Goal: Task Accomplishment & Management: Manage account settings

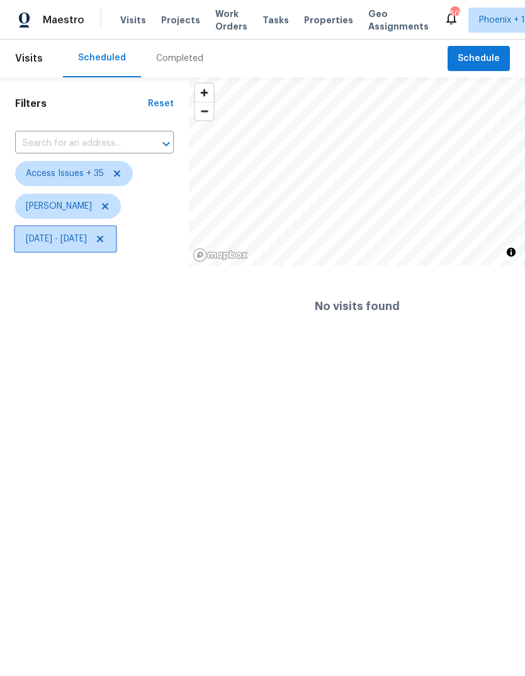
click at [87, 238] on span "Mon, Sep 01 - Fri, Sep 05" at bounding box center [56, 239] width 61 height 13
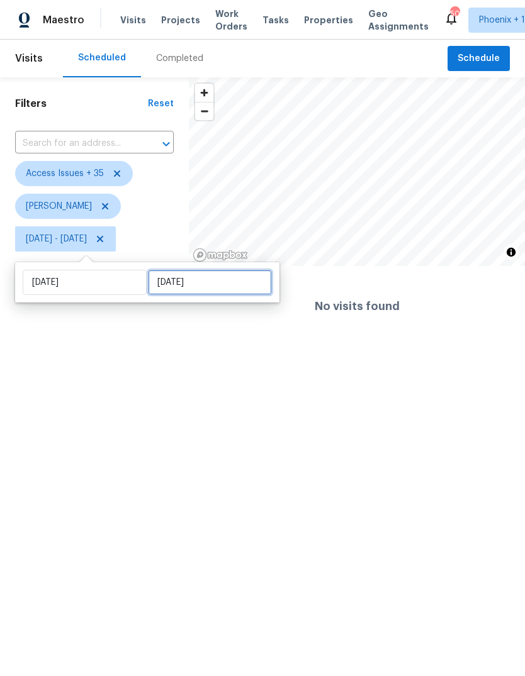
click at [231, 293] on input "[DATE]" at bounding box center [210, 282] width 124 height 25
select select "8"
select select "2025"
select select "9"
select select "2025"
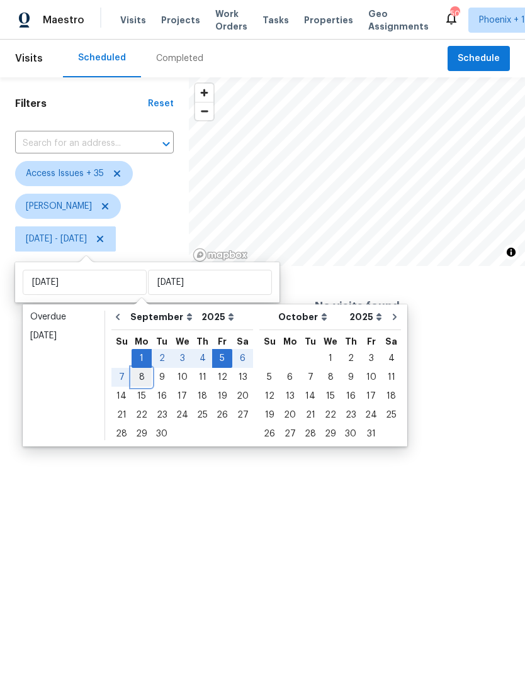
click at [138, 380] on div "8" at bounding box center [142, 378] width 20 height 18
type input "[DATE]"
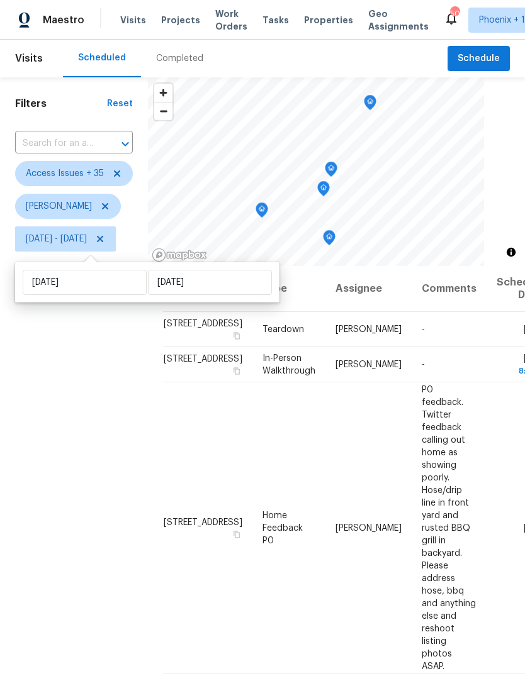
click at [113, 481] on div "Filters Reset ​ Access Issues + 35 Eric Scott Mon, Sep 01 - Mon, Sep 08" at bounding box center [74, 442] width 148 height 730
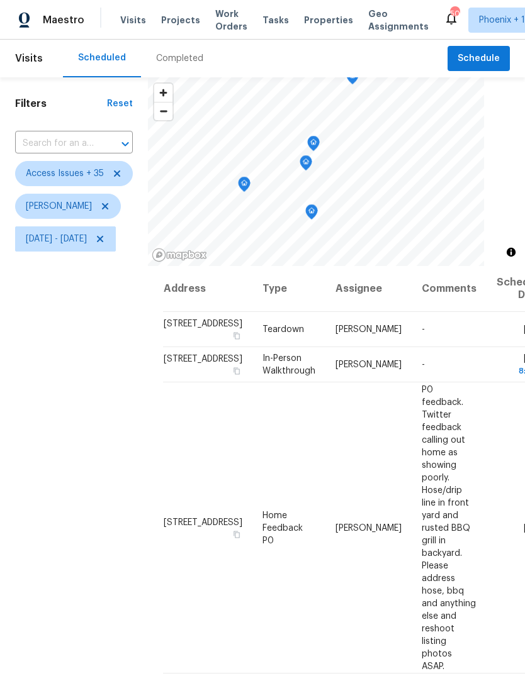
click at [250, 181] on icon "Map marker" at bounding box center [243, 184] width 11 height 14
click at [317, 210] on icon "Map marker" at bounding box center [311, 212] width 11 height 14
click at [311, 163] on icon "Map marker" at bounding box center [305, 163] width 11 height 14
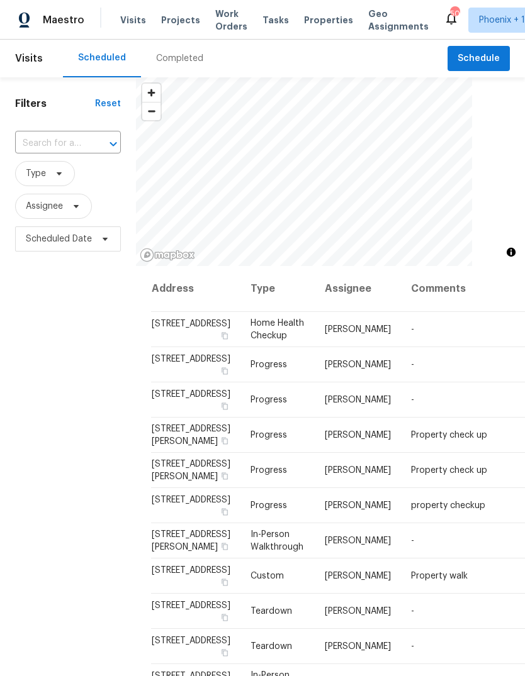
click at [109, 148] on icon "Open" at bounding box center [113, 144] width 15 height 15
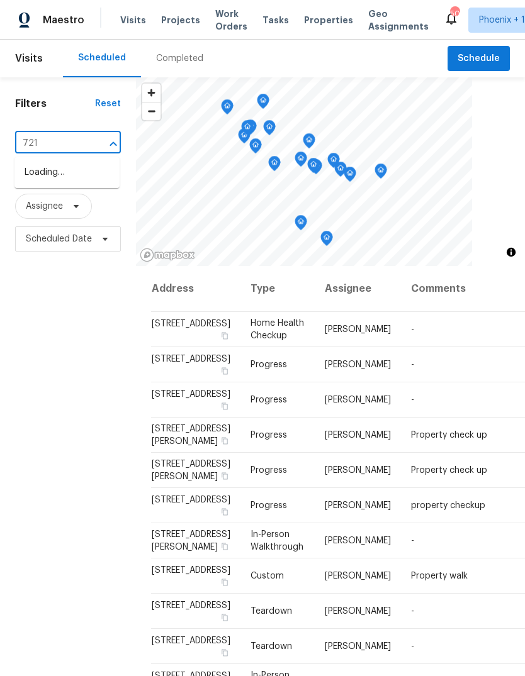
type input "7215"
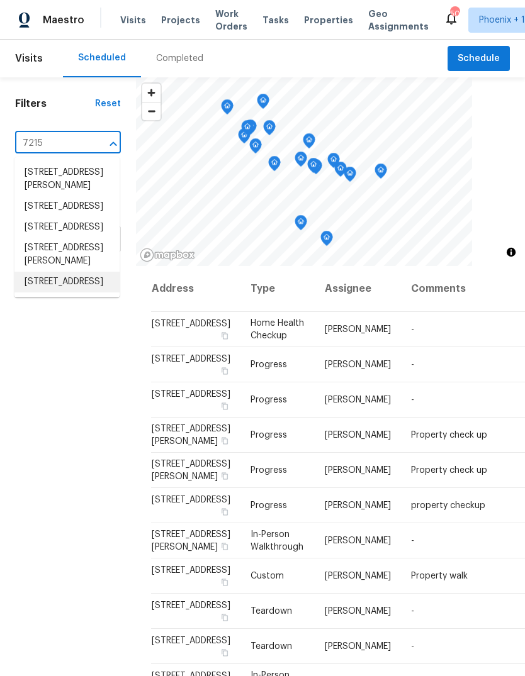
click at [77, 293] on li "7215 N 123rd Dr, Glendale, AZ 85307" at bounding box center [66, 282] width 105 height 21
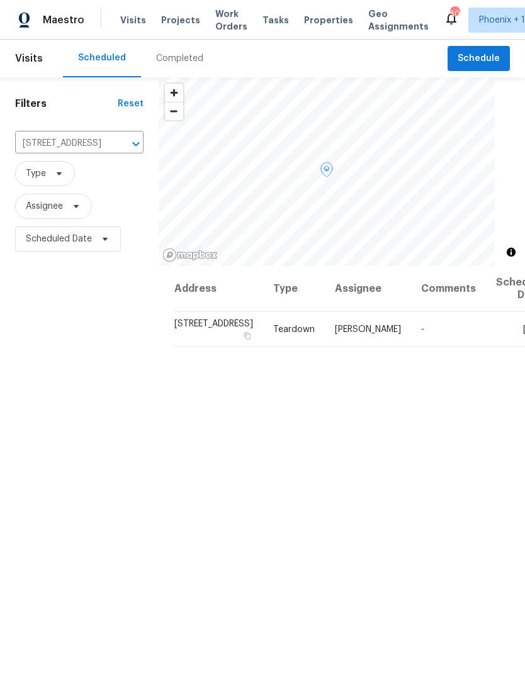
click at [0, 0] on icon at bounding box center [0, 0] width 0 height 0
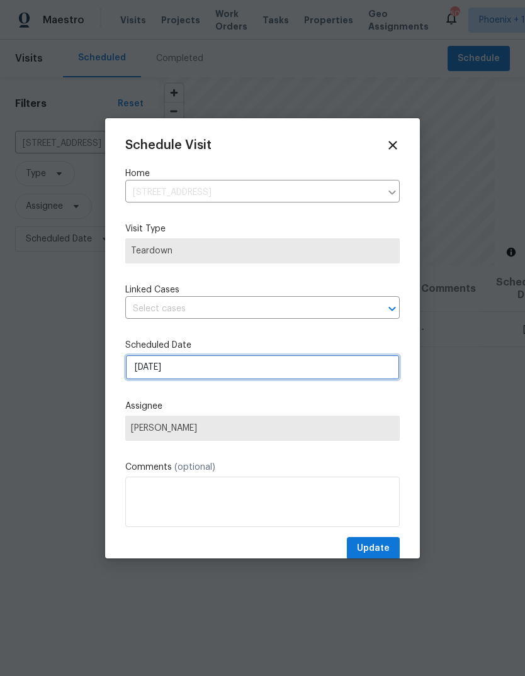
click at [206, 374] on input "9/7/2025" at bounding box center [262, 367] width 274 height 25
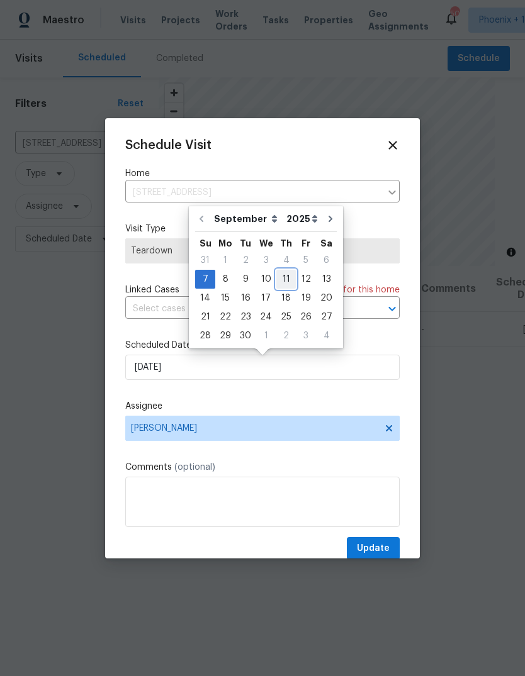
click at [283, 283] on div "11" at bounding box center [286, 280] width 20 height 18
type input "9/11/2025"
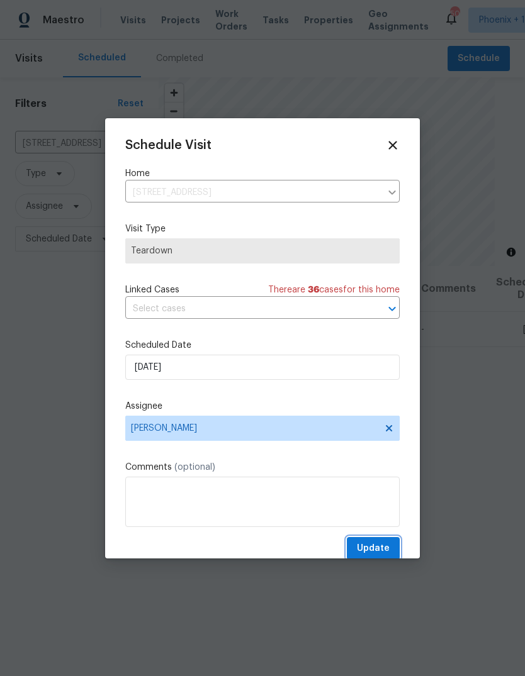
click at [381, 551] on span "Update" at bounding box center [373, 549] width 33 height 16
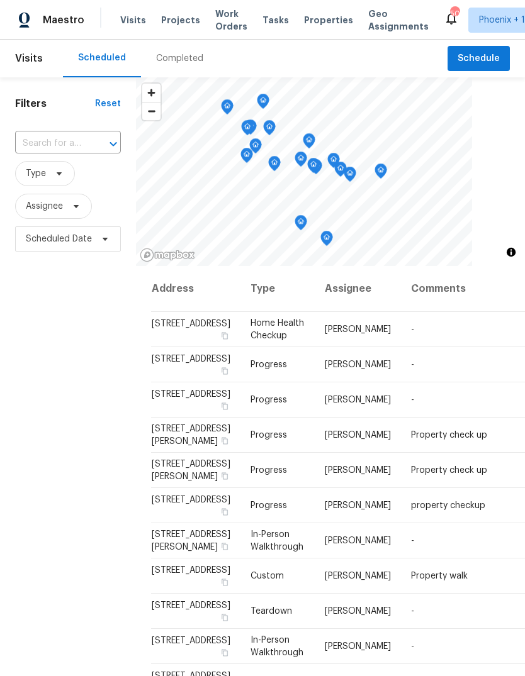
click at [75, 147] on input "text" at bounding box center [50, 144] width 70 height 20
type input "15369"
click at [75, 183] on li "[STREET_ADDRESS]" at bounding box center [66, 172] width 105 height 21
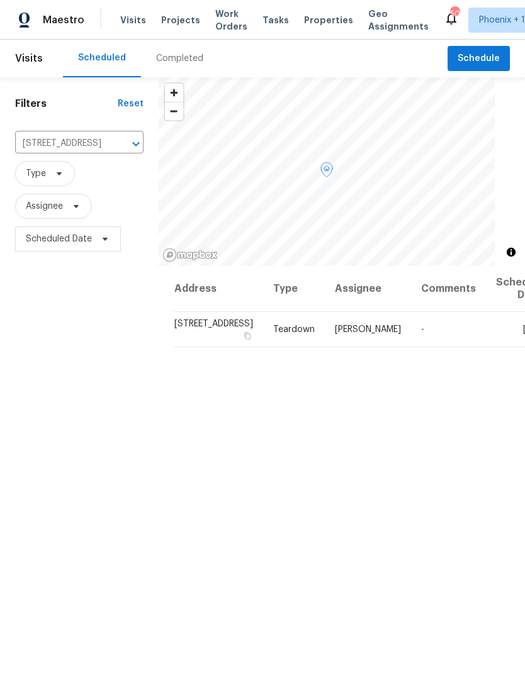
click at [0, 0] on icon at bounding box center [0, 0] width 0 height 0
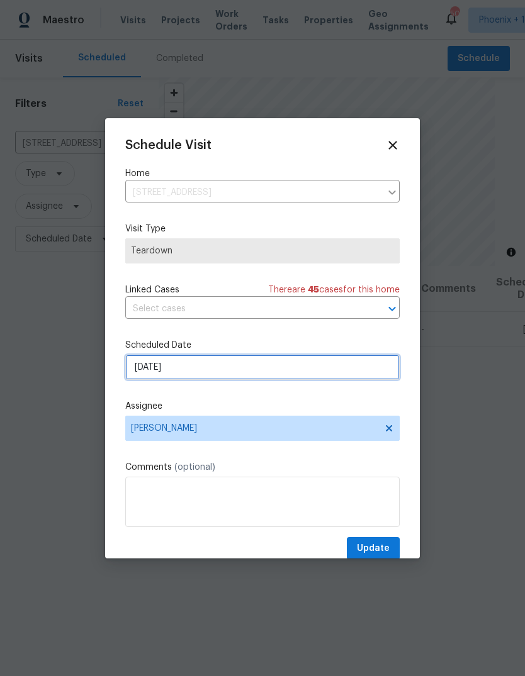
click at [198, 365] on input "[DATE]" at bounding box center [262, 367] width 274 height 25
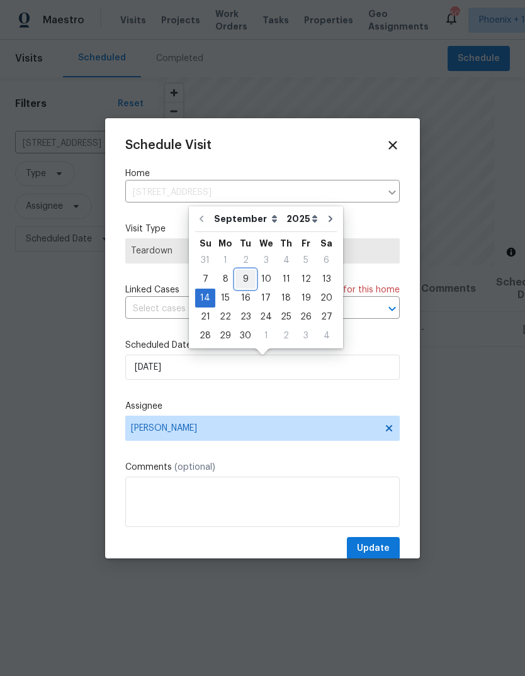
click at [240, 275] on div "9" at bounding box center [245, 280] width 20 height 18
type input "9/9/2025"
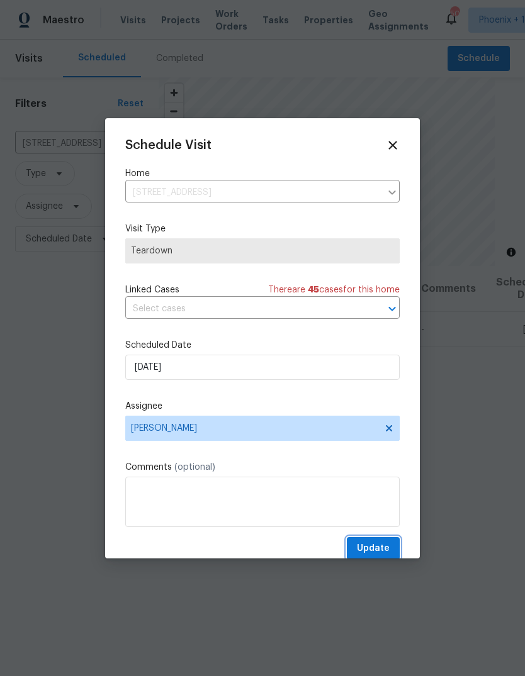
click at [372, 549] on span "Update" at bounding box center [373, 549] width 33 height 16
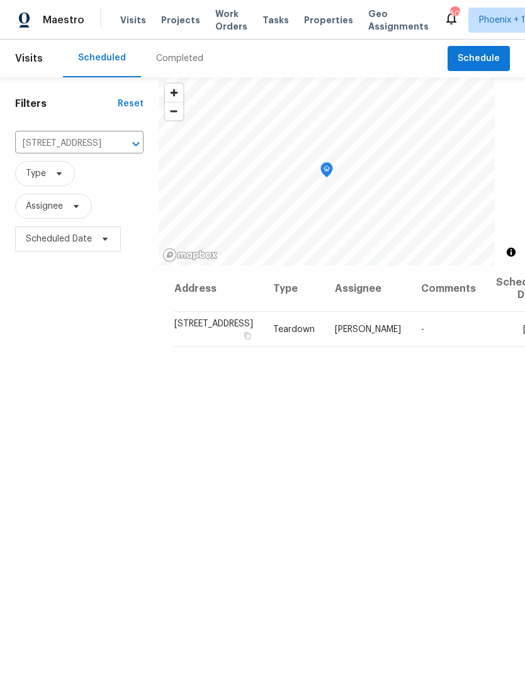
click at [111, 151] on button "Clear" at bounding box center [120, 144] width 18 height 18
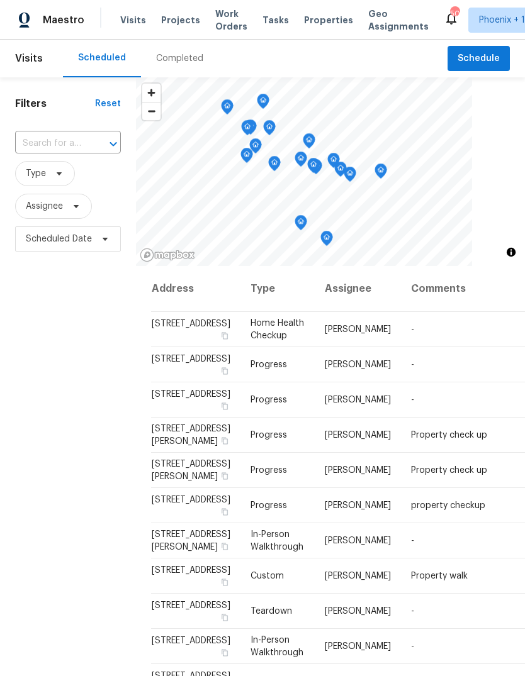
click at [82, 146] on input "text" at bounding box center [50, 144] width 70 height 20
type input "13030"
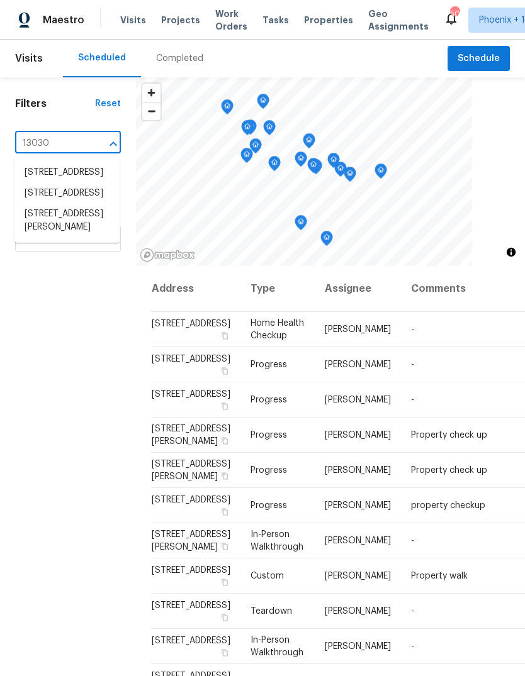
click at [88, 238] on li "13030 W Hearn Rd, El Mirage, AZ 85335" at bounding box center [66, 221] width 105 height 34
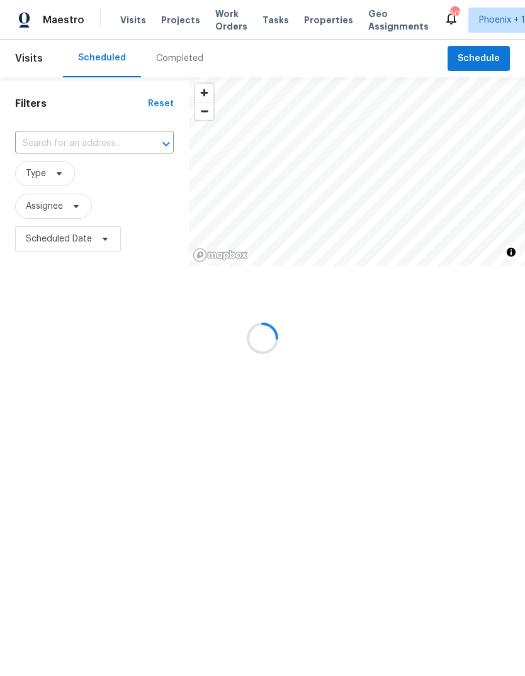
type input "13030 W Hearn Rd, El Mirage, AZ 85335"
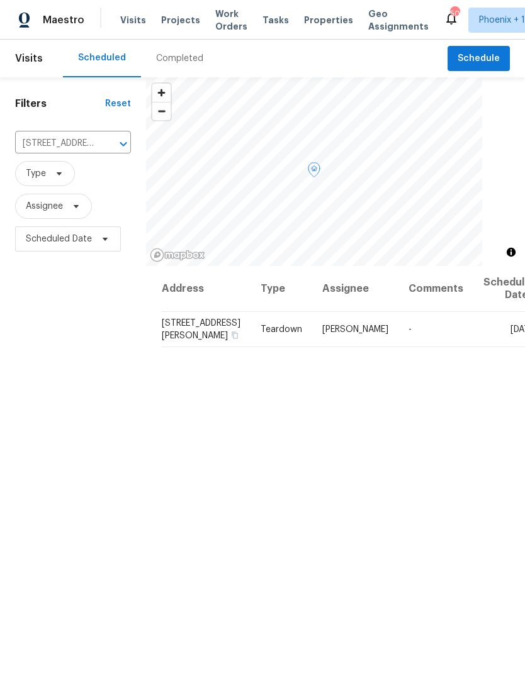
click at [0, 0] on span at bounding box center [0, 0] width 0 height 0
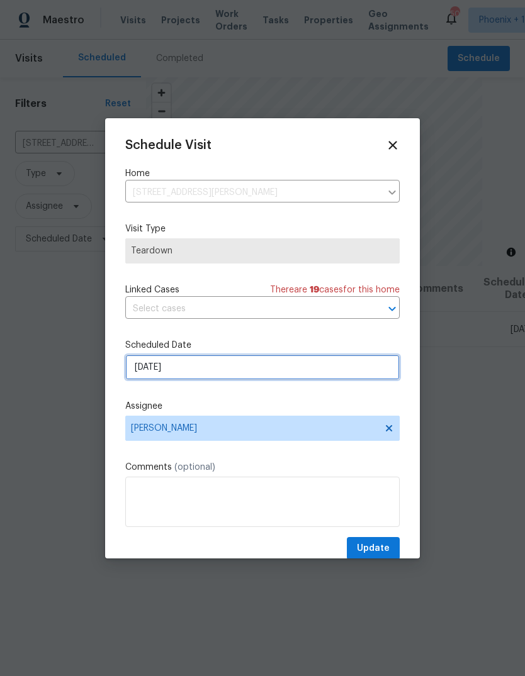
click at [225, 376] on input "9/10/2025" at bounding box center [262, 367] width 274 height 25
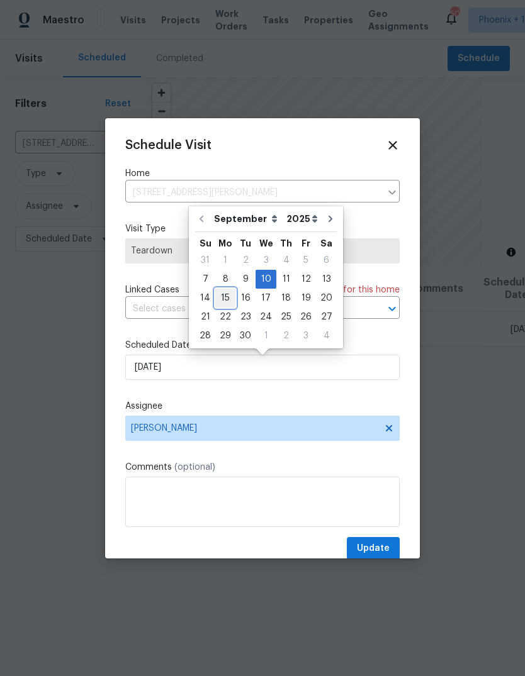
click at [228, 297] on div "15" at bounding box center [225, 298] width 20 height 18
type input "9/15/2025"
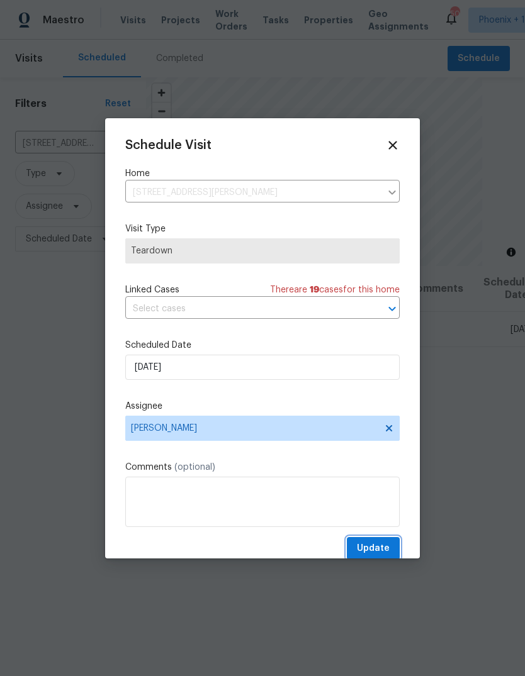
click at [383, 554] on span "Update" at bounding box center [373, 549] width 33 height 16
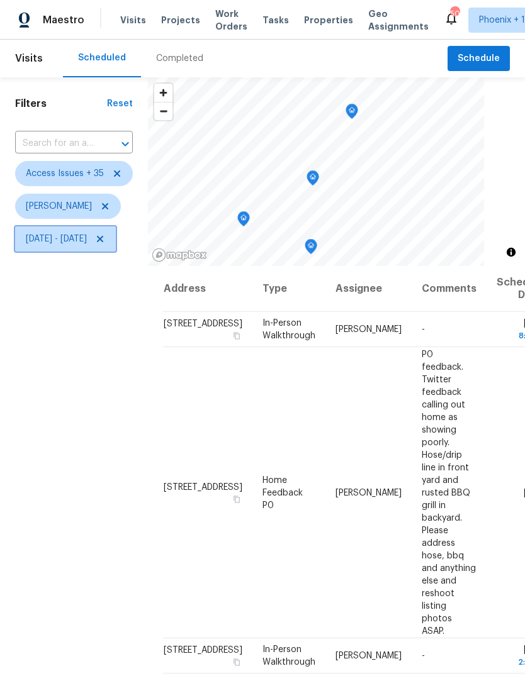
click at [62, 244] on span "[DATE] - [DATE]" at bounding box center [56, 239] width 61 height 13
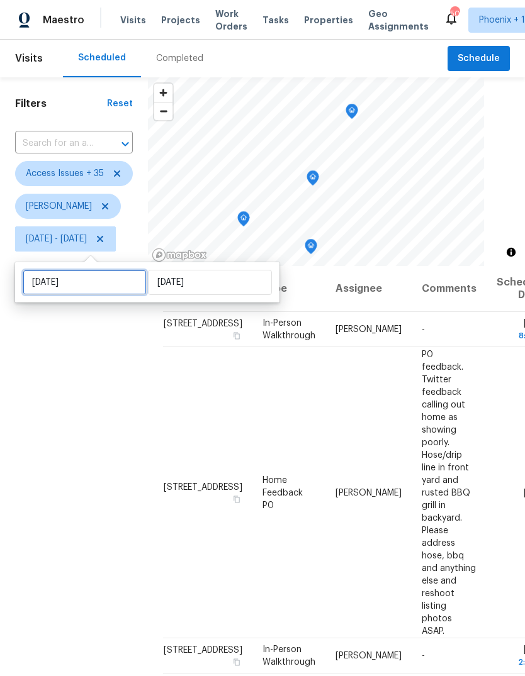
click at [104, 283] on input "[DATE]" at bounding box center [85, 282] width 124 height 25
select select "8"
select select "2025"
select select "9"
select select "2025"
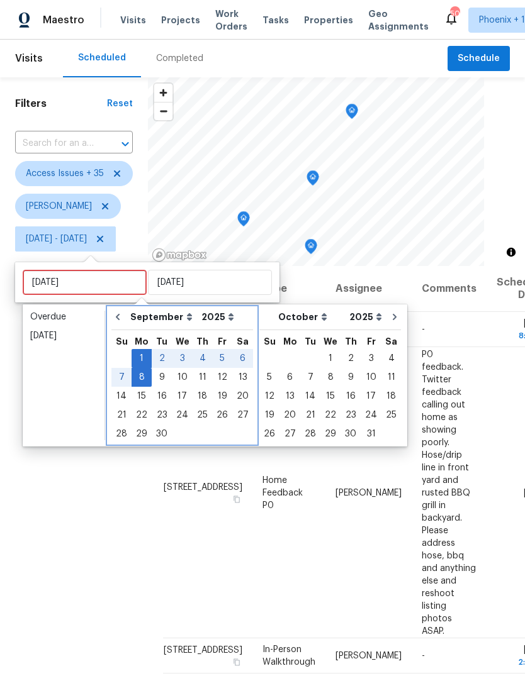
click at [120, 320] on icon "Go to previous month" at bounding box center [118, 317] width 10 height 10
select select "7"
select select "8"
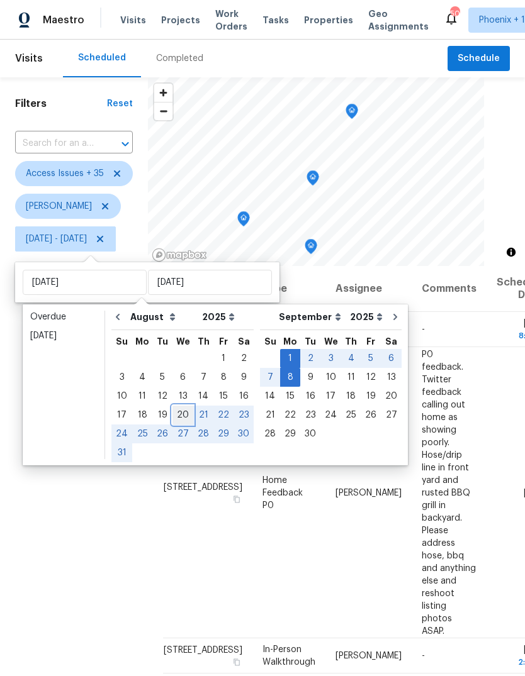
click at [178, 417] on div "20" at bounding box center [182, 415] width 21 height 18
type input "[DATE]"
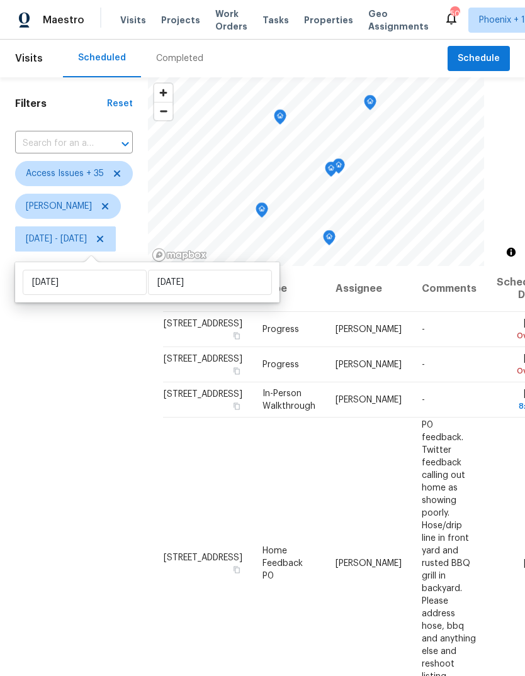
click at [120, 452] on div "Filters Reset ​ Access Issues + 35 [PERSON_NAME][DATE] - [DATE]" at bounding box center [74, 442] width 148 height 730
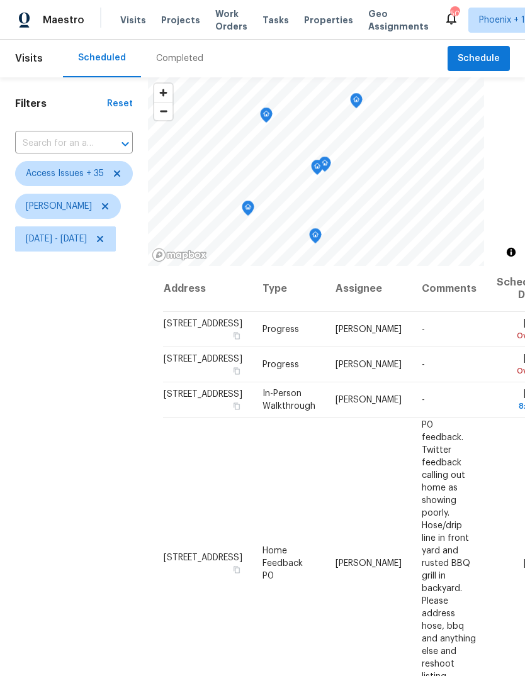
click at [272, 114] on icon "Map marker" at bounding box center [265, 115] width 11 height 14
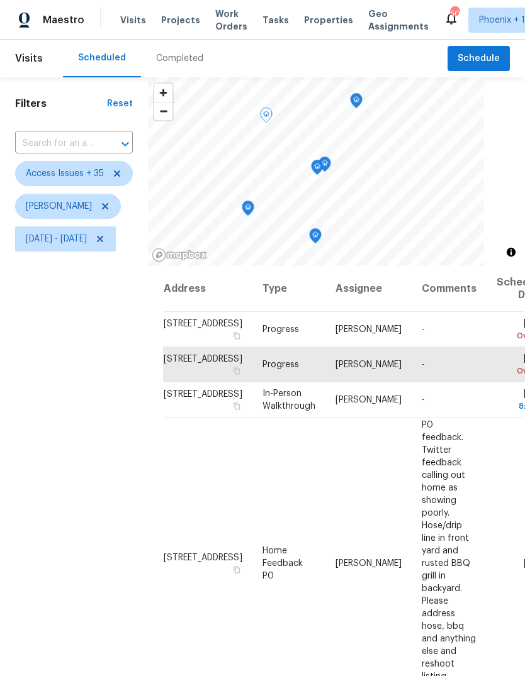
click at [323, 172] on icon "Map marker" at bounding box center [316, 167] width 11 height 14
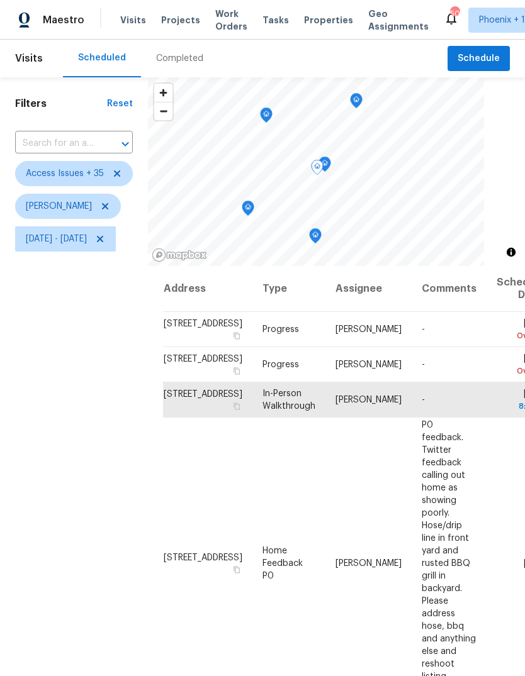
click at [330, 159] on icon "Map marker" at bounding box center [324, 164] width 11 height 14
